Goal: Task Accomplishment & Management: Manage account settings

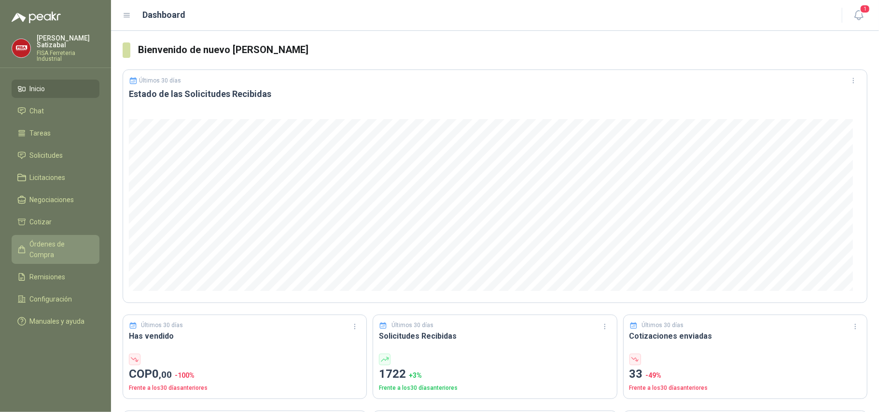
click at [54, 239] on span "Órdenes de Compra" at bounding box center [60, 249] width 60 height 21
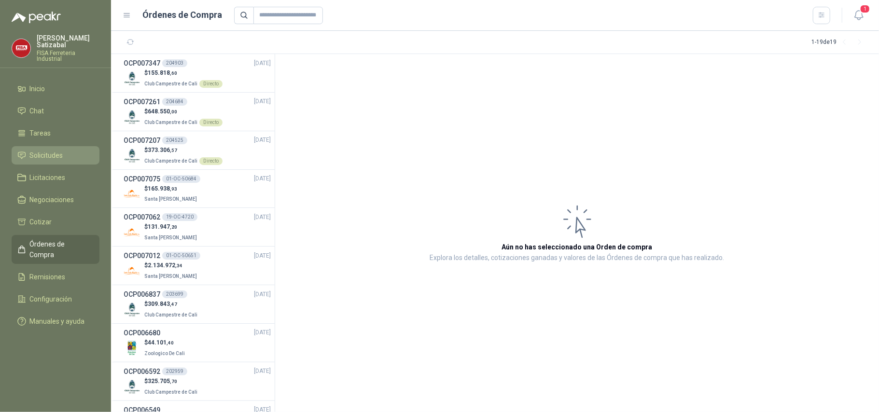
click at [70, 150] on li "Solicitudes" at bounding box center [55, 155] width 76 height 11
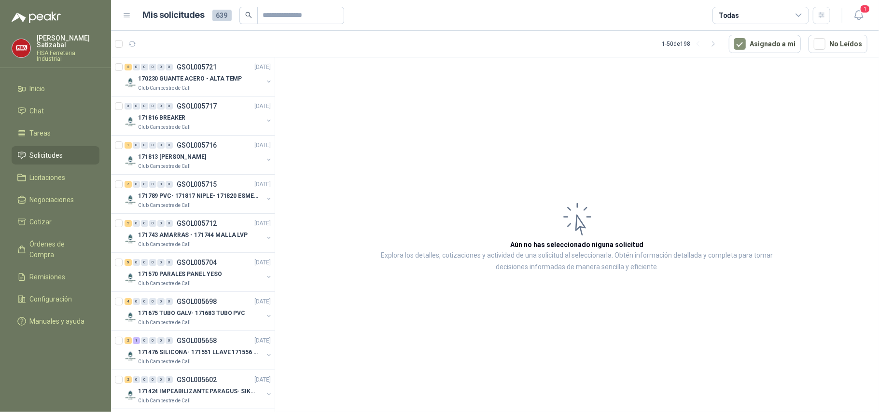
click at [62, 150] on span "Solicitudes" at bounding box center [46, 155] width 33 height 11
click at [779, 41] on button "Asignado a mi" at bounding box center [765, 44] width 72 height 18
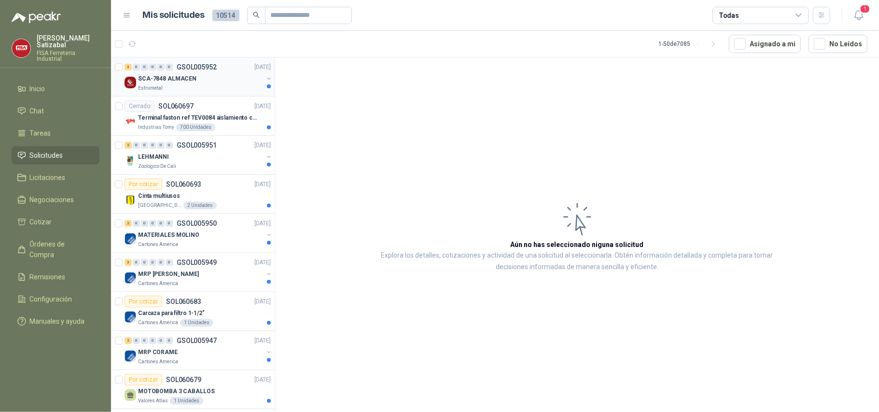
click at [192, 71] on div "3 0 0 0 0 0 GSOL005952 [DATE]" at bounding box center [199, 67] width 148 height 12
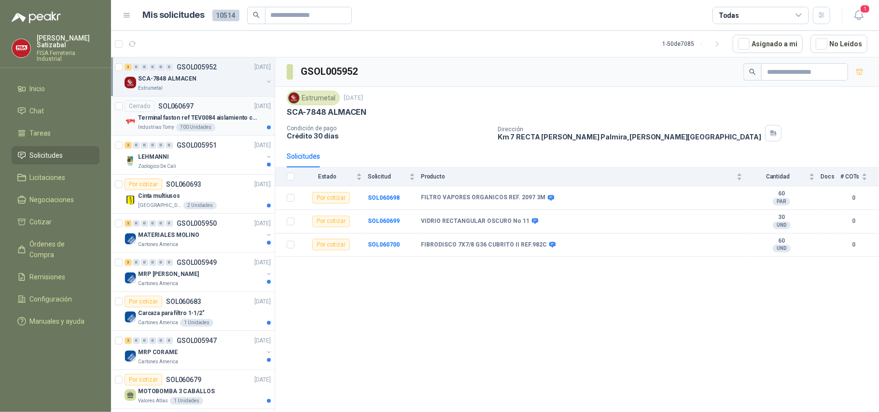
click at [181, 110] on p "SOL060697" at bounding box center [175, 106] width 35 height 7
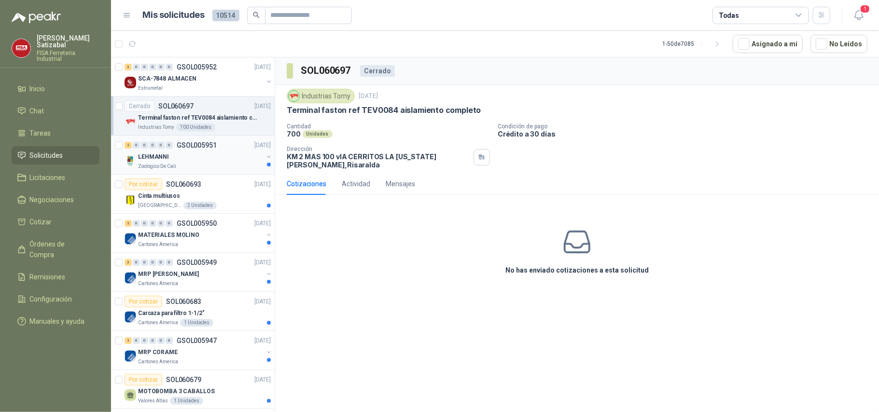
click at [192, 155] on div "LEHMANNI" at bounding box center [200, 157] width 125 height 12
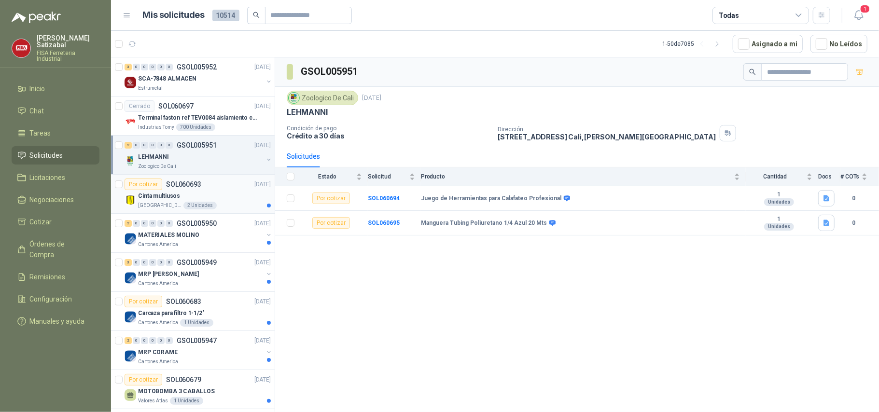
click at [183, 186] on p "SOL060693" at bounding box center [183, 184] width 35 height 7
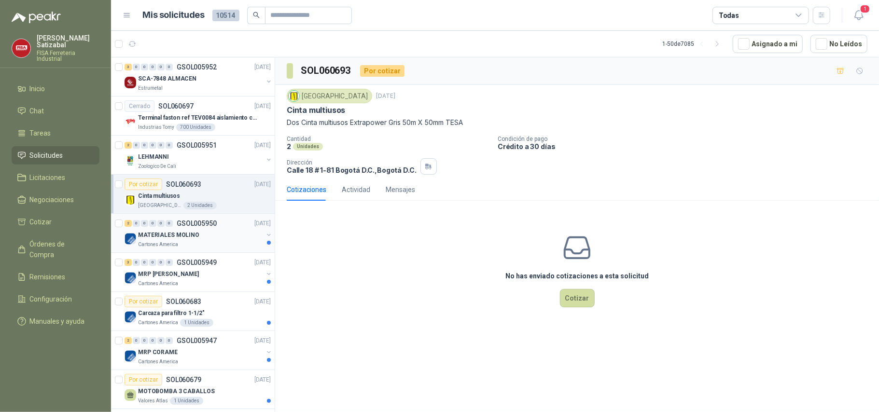
click at [194, 236] on p "MATERIALES MOLINO" at bounding box center [168, 235] width 61 height 9
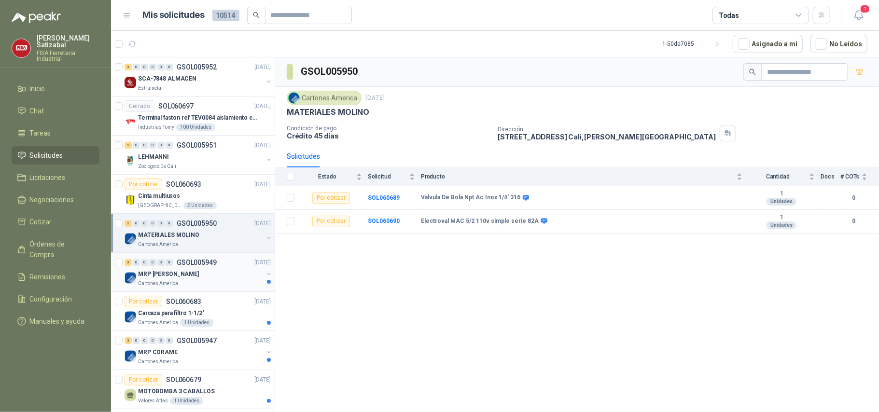
click at [184, 263] on p "GSOL005949" at bounding box center [197, 262] width 40 height 7
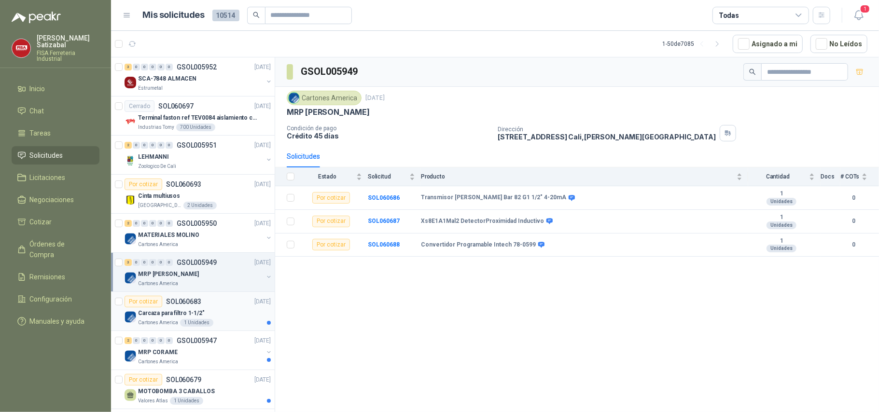
click at [184, 305] on p "SOL060683" at bounding box center [183, 301] width 35 height 7
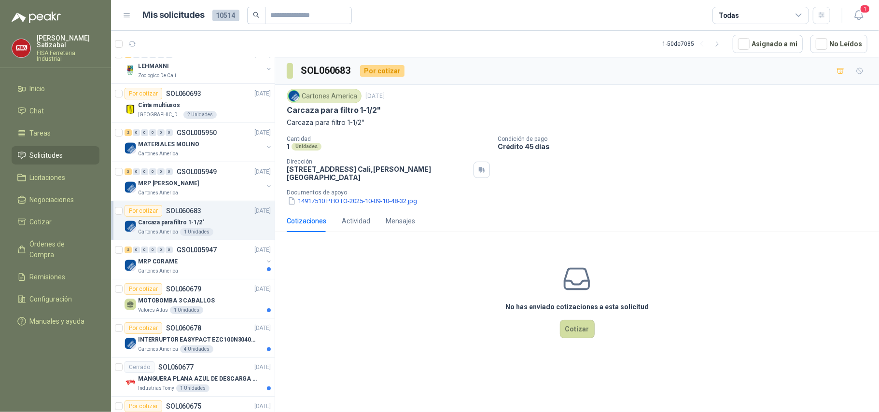
scroll to position [130, 0]
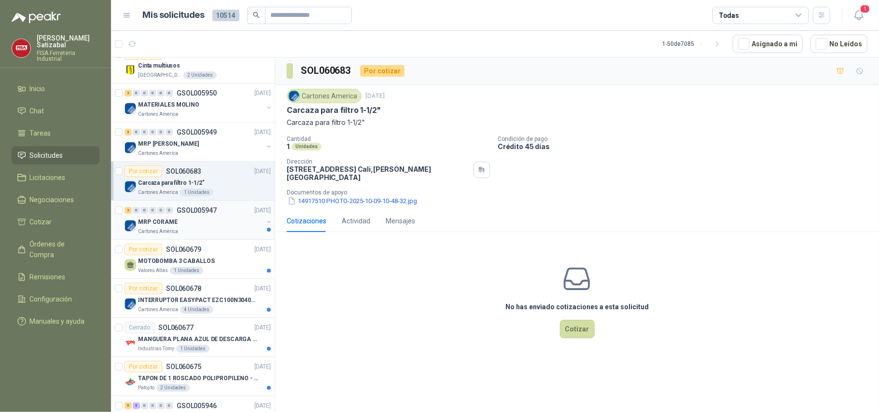
click at [218, 211] on div "2 0 0 0 0 0 GSOL005947 [DATE]" at bounding box center [199, 211] width 148 height 12
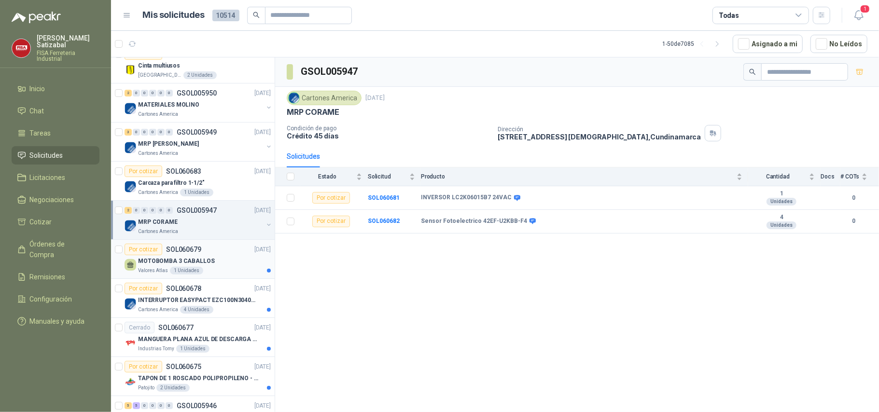
click at [188, 252] on p "SOL060679" at bounding box center [183, 249] width 35 height 7
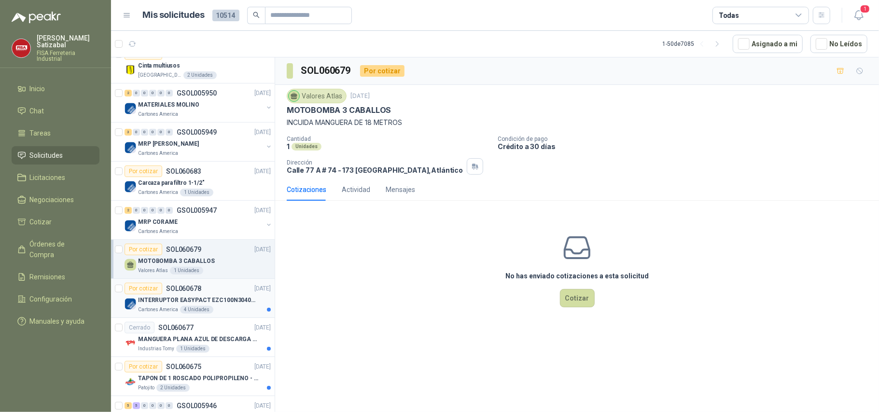
click at [192, 292] on p "SOL060678" at bounding box center [183, 288] width 35 height 7
